Goal: Information Seeking & Learning: Learn about a topic

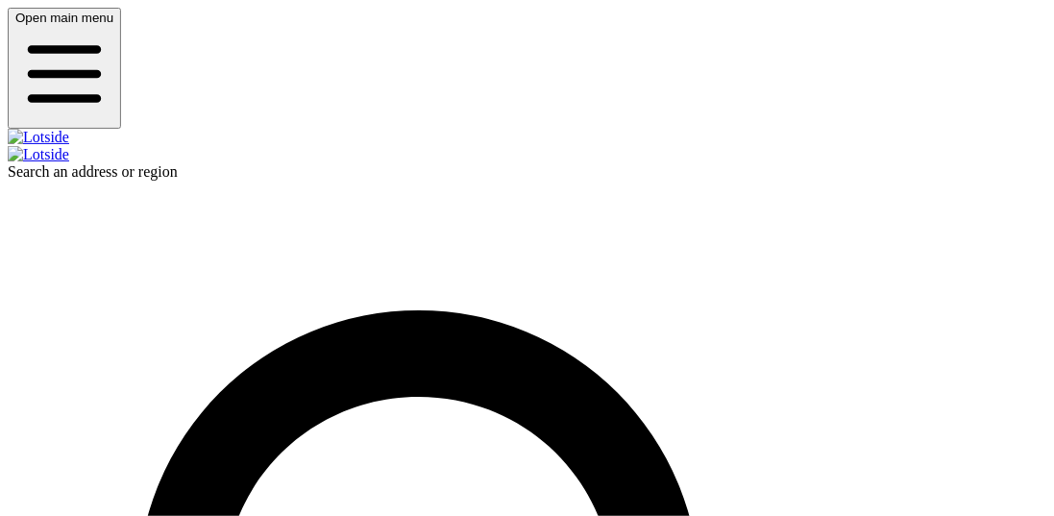
scroll to position [0, 669]
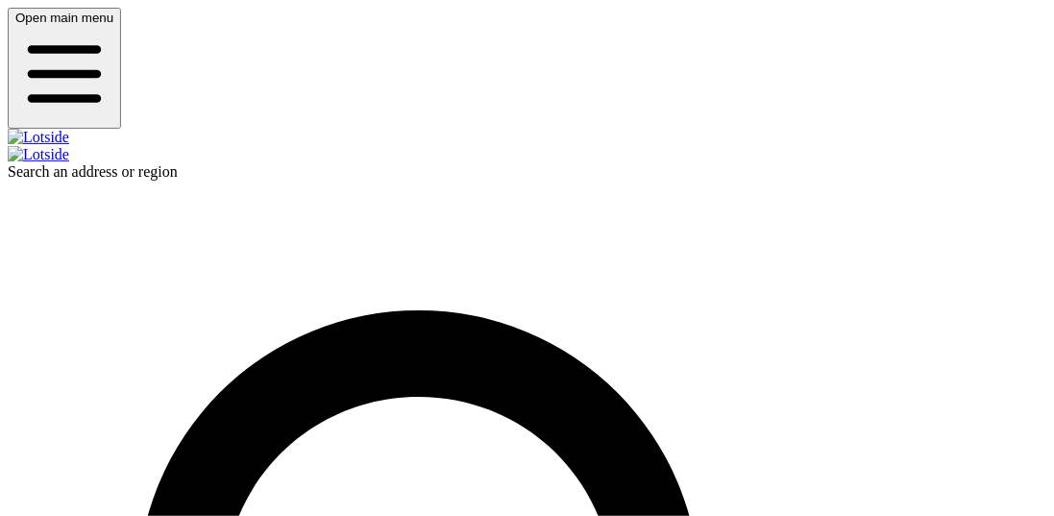
scroll to position [320, 0]
drag, startPoint x: 501, startPoint y: 280, endPoint x: 516, endPoint y: 297, distance: 23.1
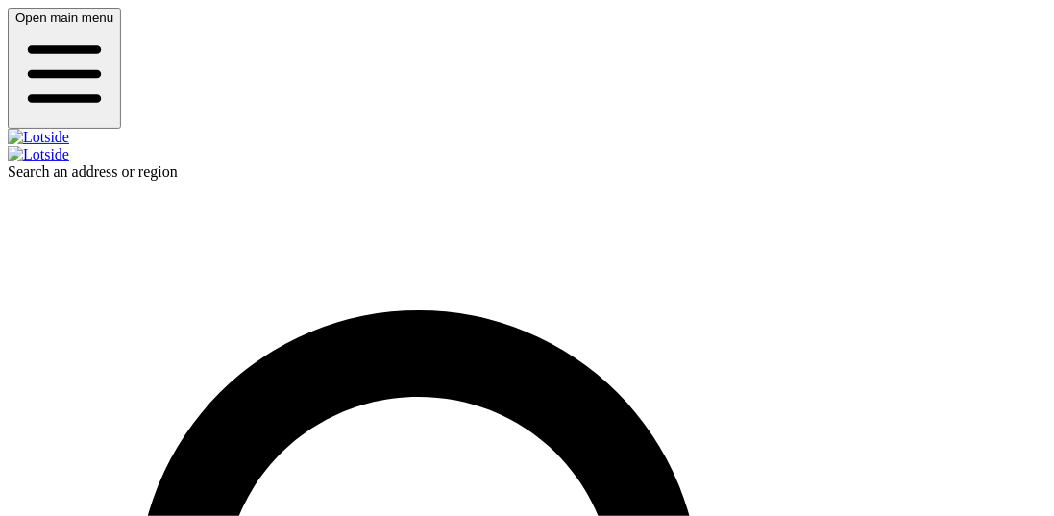
drag, startPoint x: 516, startPoint y: 297, endPoint x: 582, endPoint y: 402, distance: 123.9
